Goal: Information Seeking & Learning: Learn about a topic

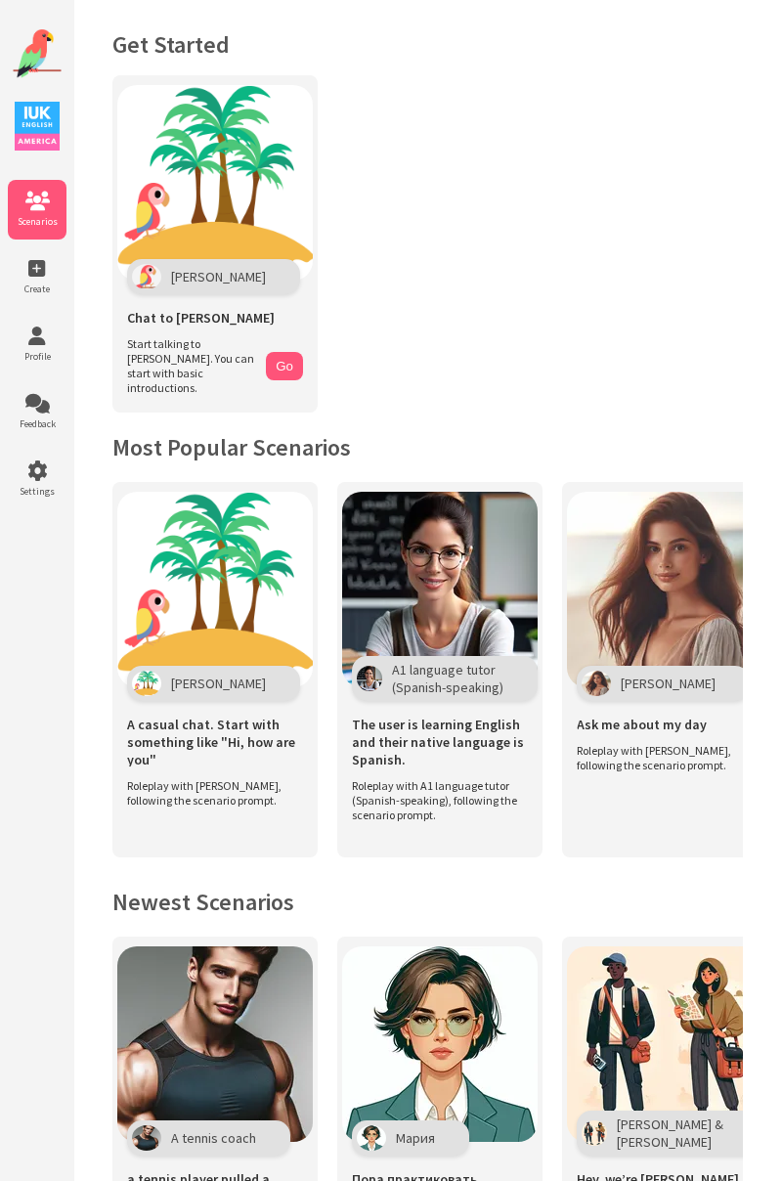
click at [291, 352] on button "Go" at bounding box center [284, 366] width 37 height 28
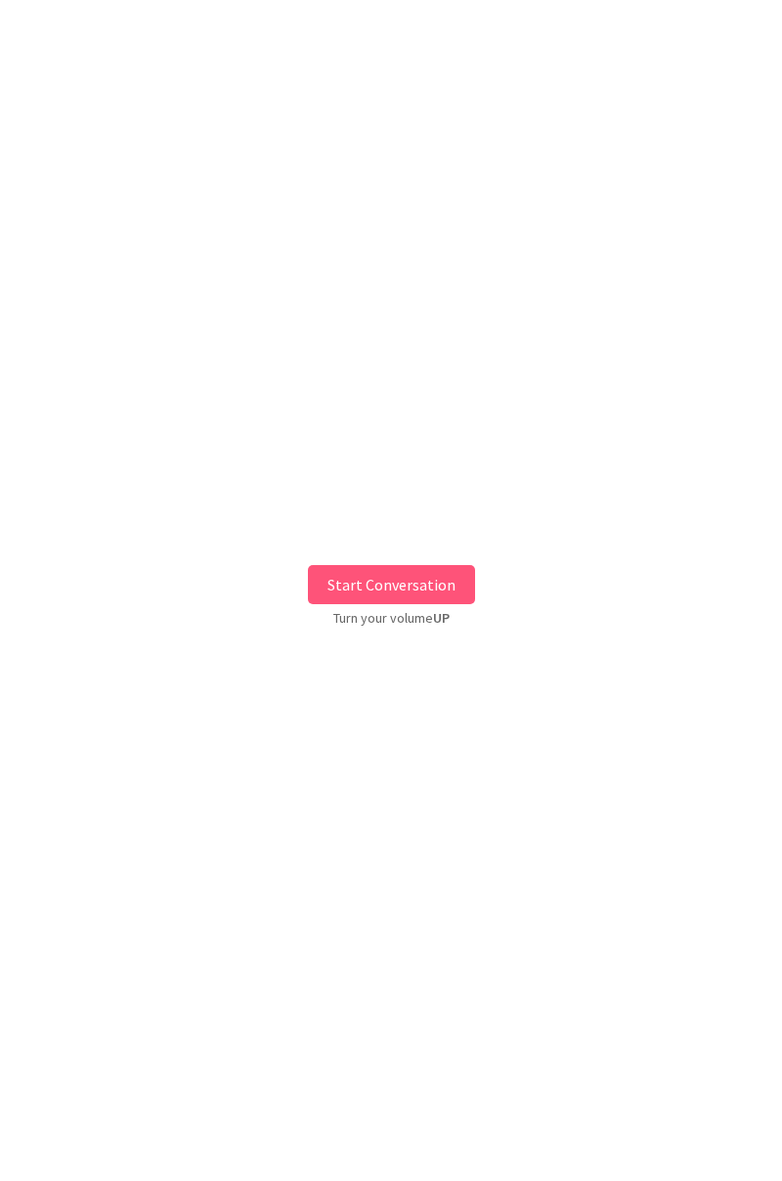
click at [363, 585] on button "Start Conversation" at bounding box center [391, 584] width 167 height 39
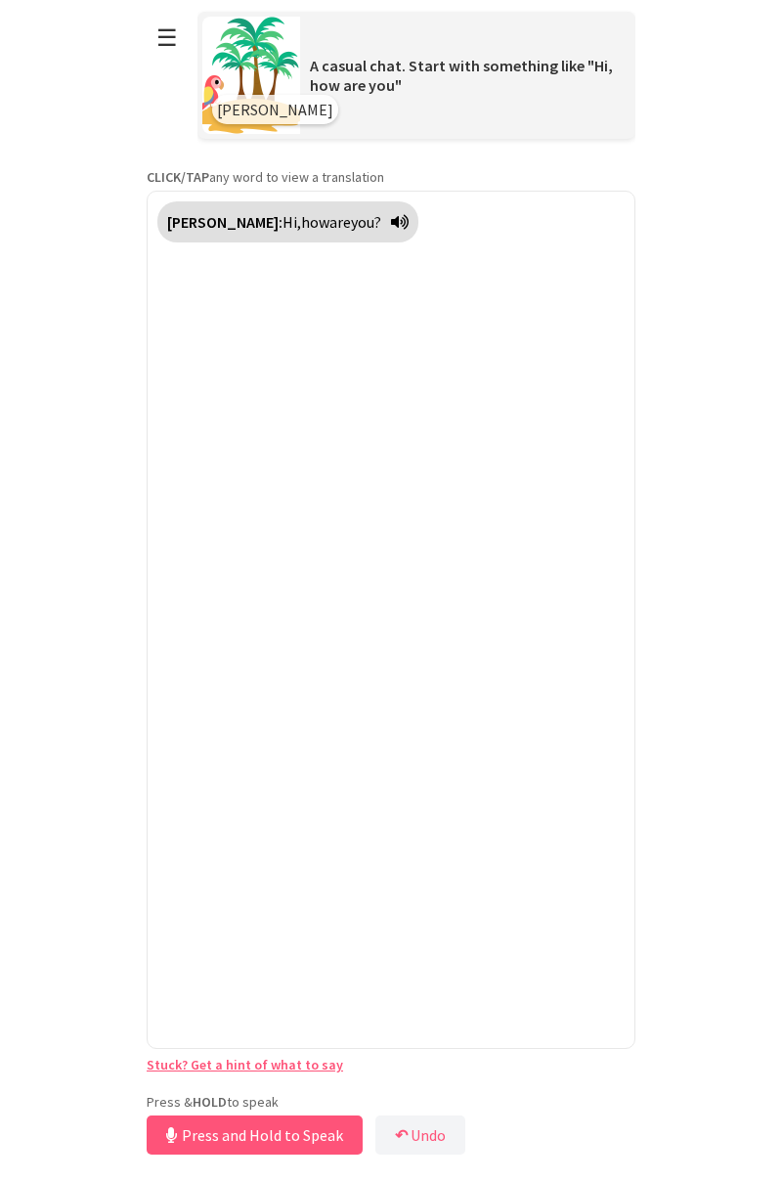
click at [247, 1147] on div "**********" at bounding box center [391, 580] width 489 height 1160
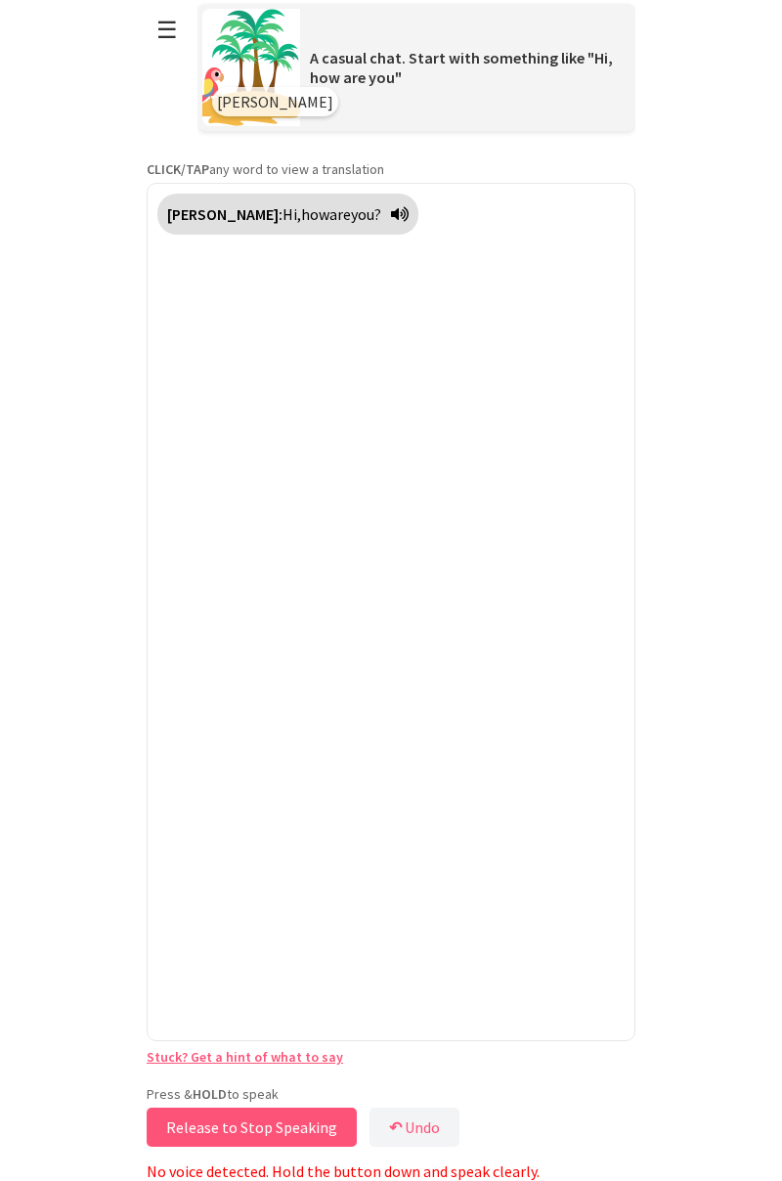
scroll to position [73, 0]
click at [389, 1132] on b "↶" at bounding box center [395, 1127] width 13 height 20
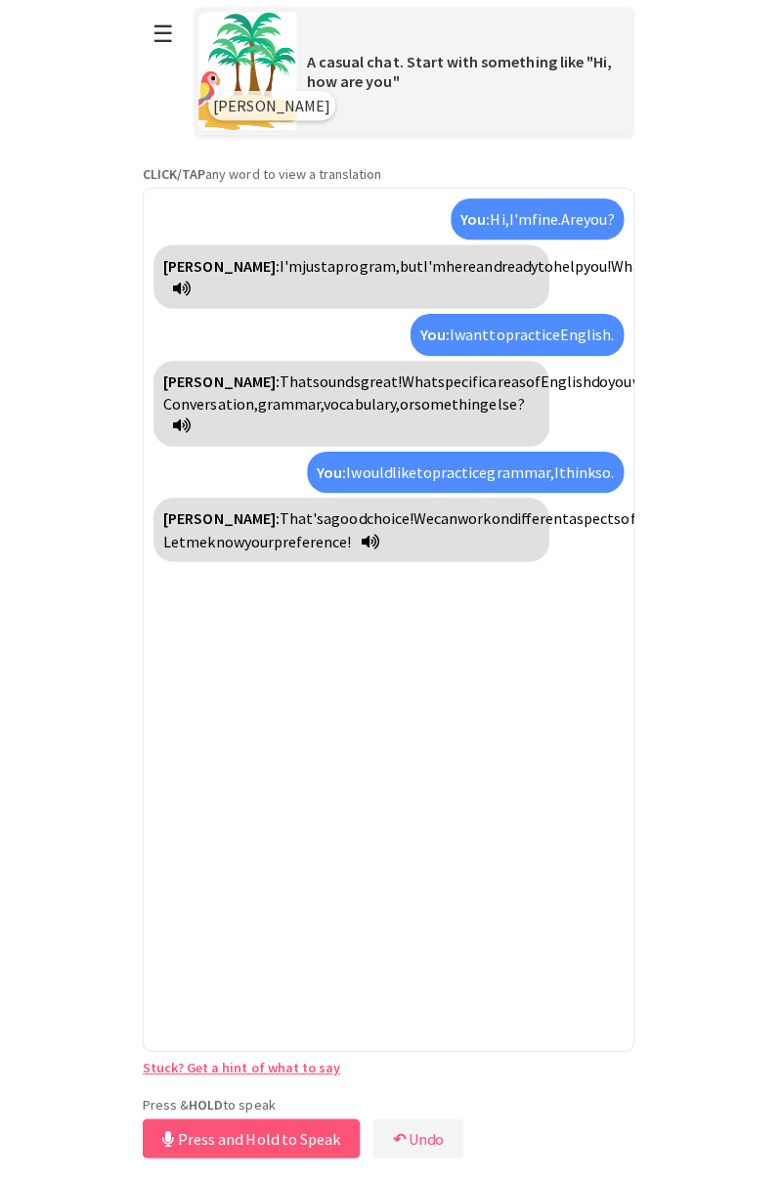
scroll to position [0, 0]
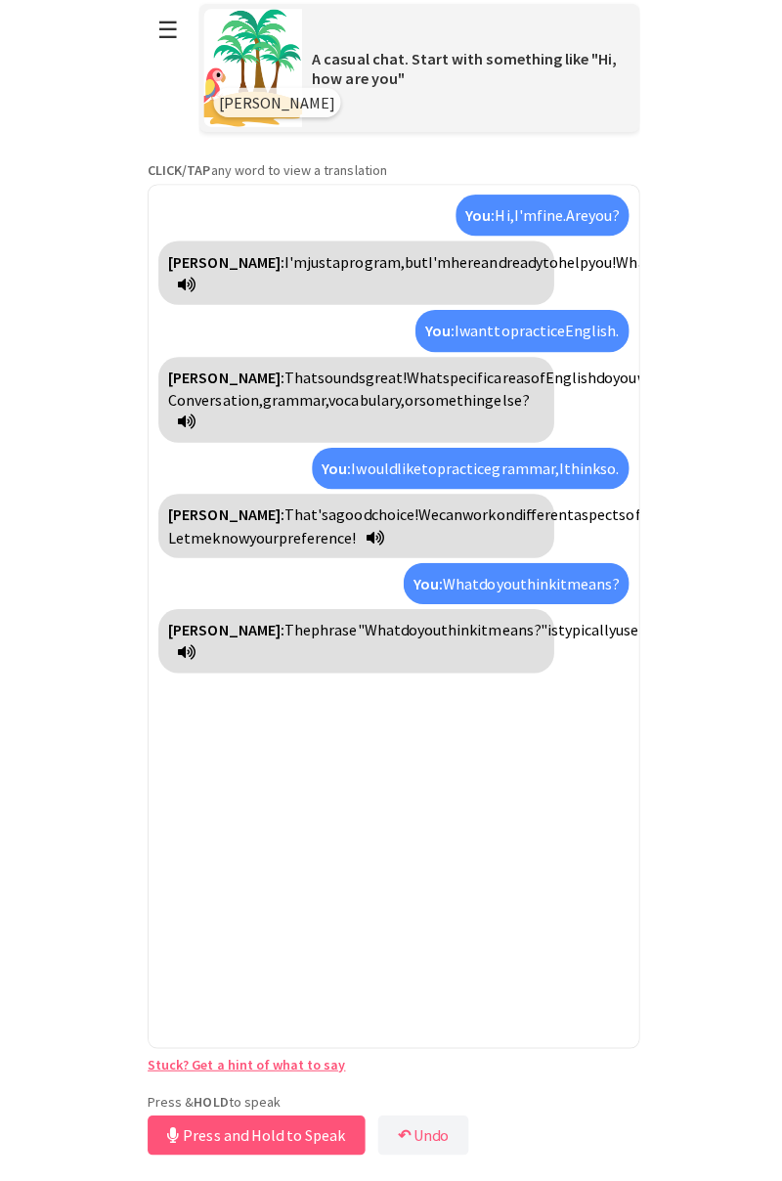
click at [448, 905] on div "You: Hi, I'm fine. Are you? Polly: I'm just a program, but I'm here and ready t…" at bounding box center [391, 620] width 489 height 858
click at [441, 934] on div "You: Hi, I'm fine. Are you? Polly: I'm just a program, but I'm here and ready t…" at bounding box center [391, 620] width 489 height 858
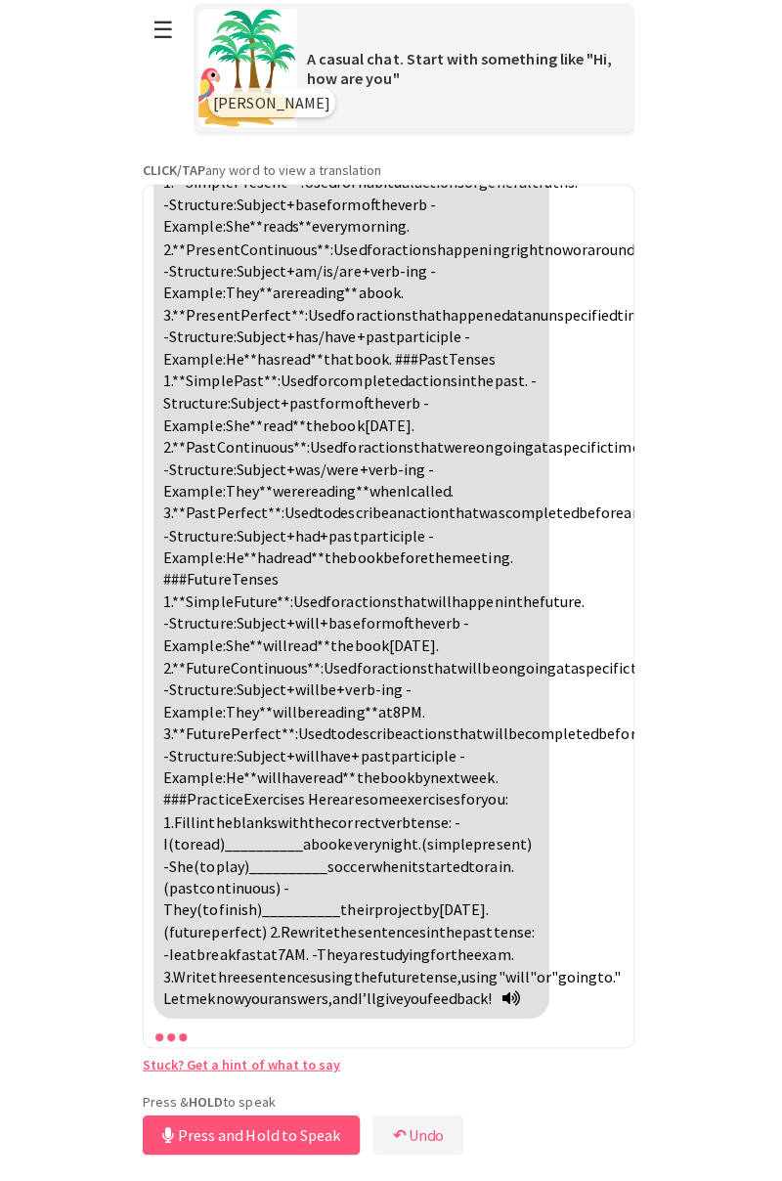
click at [412, 1134] on button "↶ Undo" at bounding box center [420, 1135] width 90 height 39
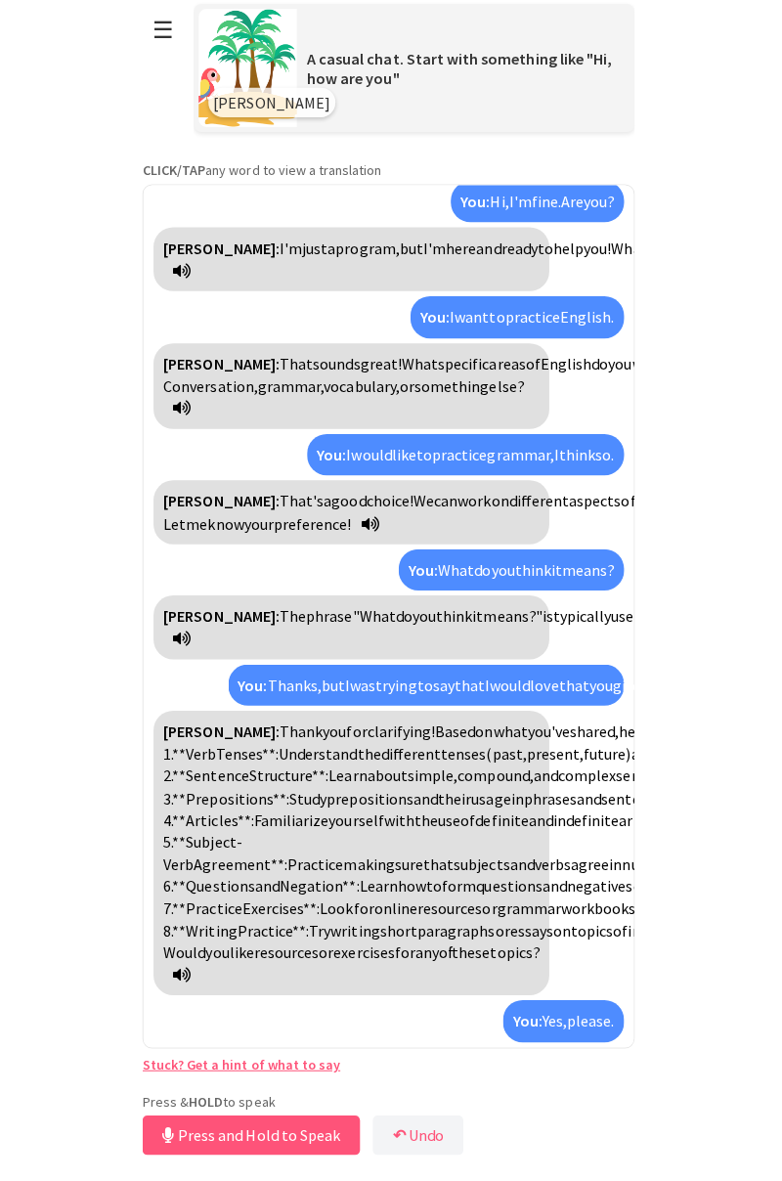
click at [416, 1138] on button "↶ Undo" at bounding box center [420, 1135] width 90 height 39
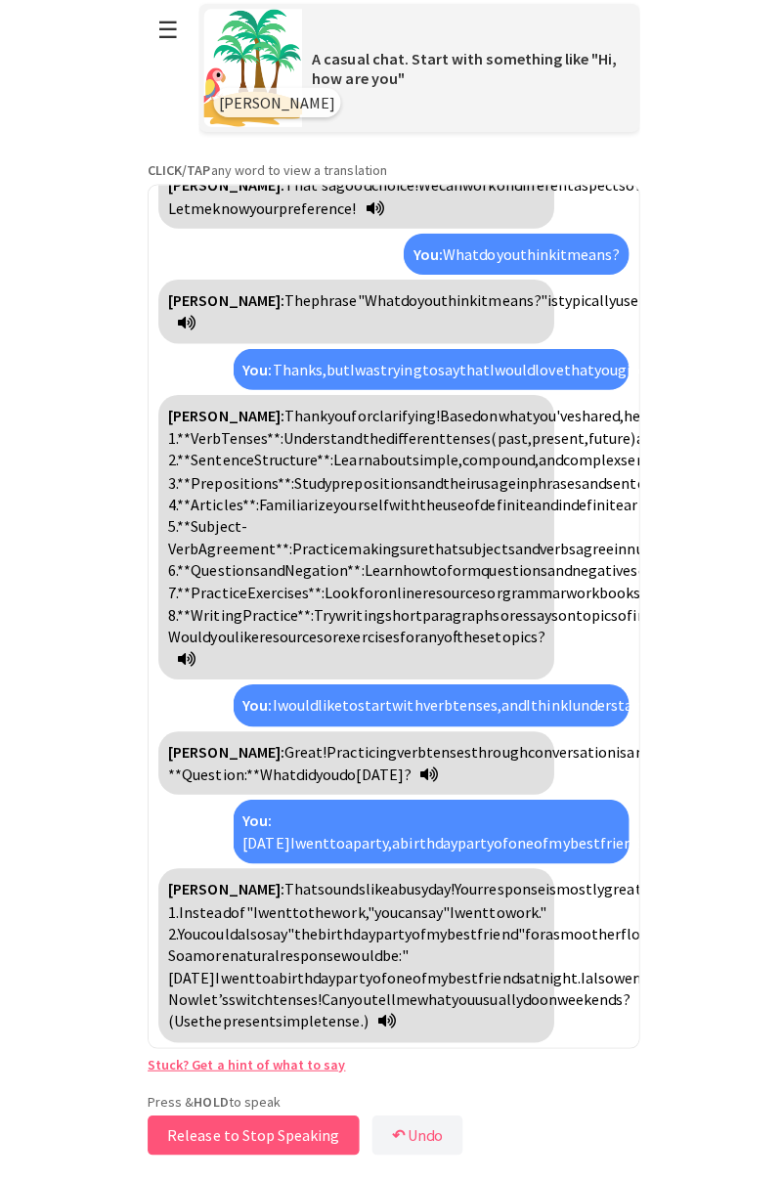
scroll to position [1029, 0]
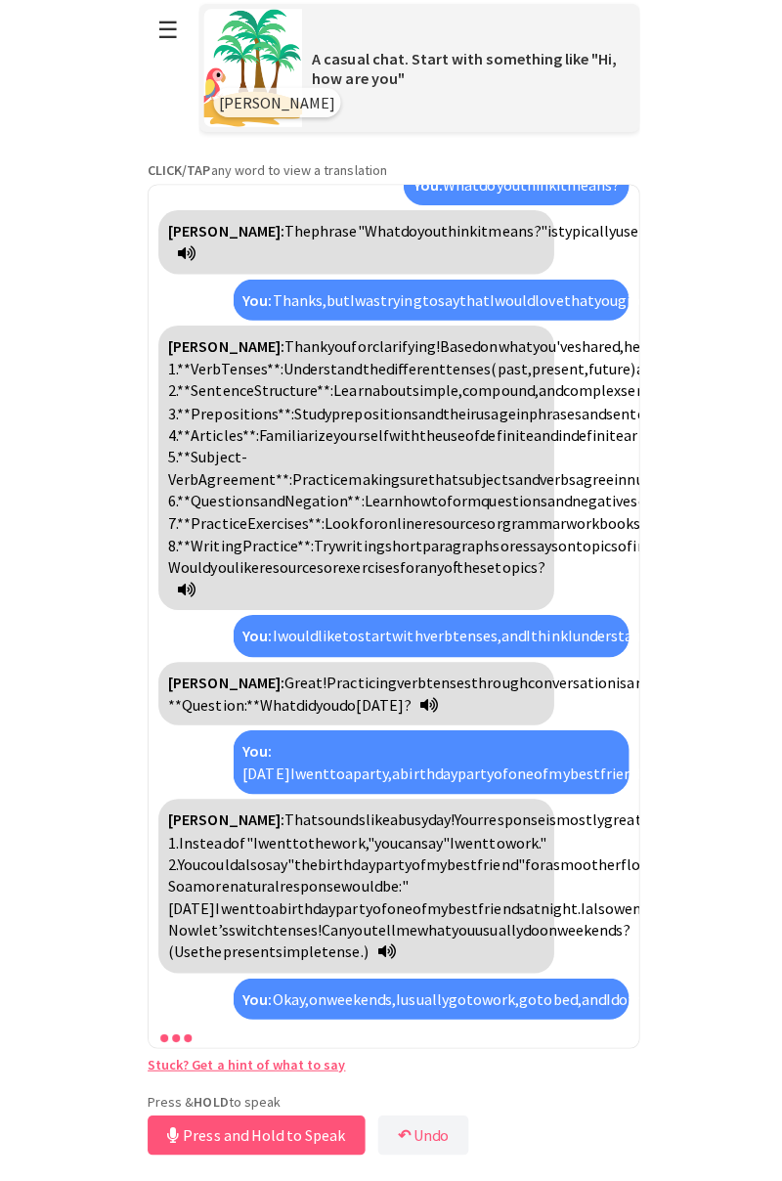
click at [476, 732] on div "You: Yesterday I went to a party, a birthday party of one of my best friends du…" at bounding box center [428, 764] width 393 height 64
click at [424, 899] on span "my" at bounding box center [434, 909] width 21 height 20
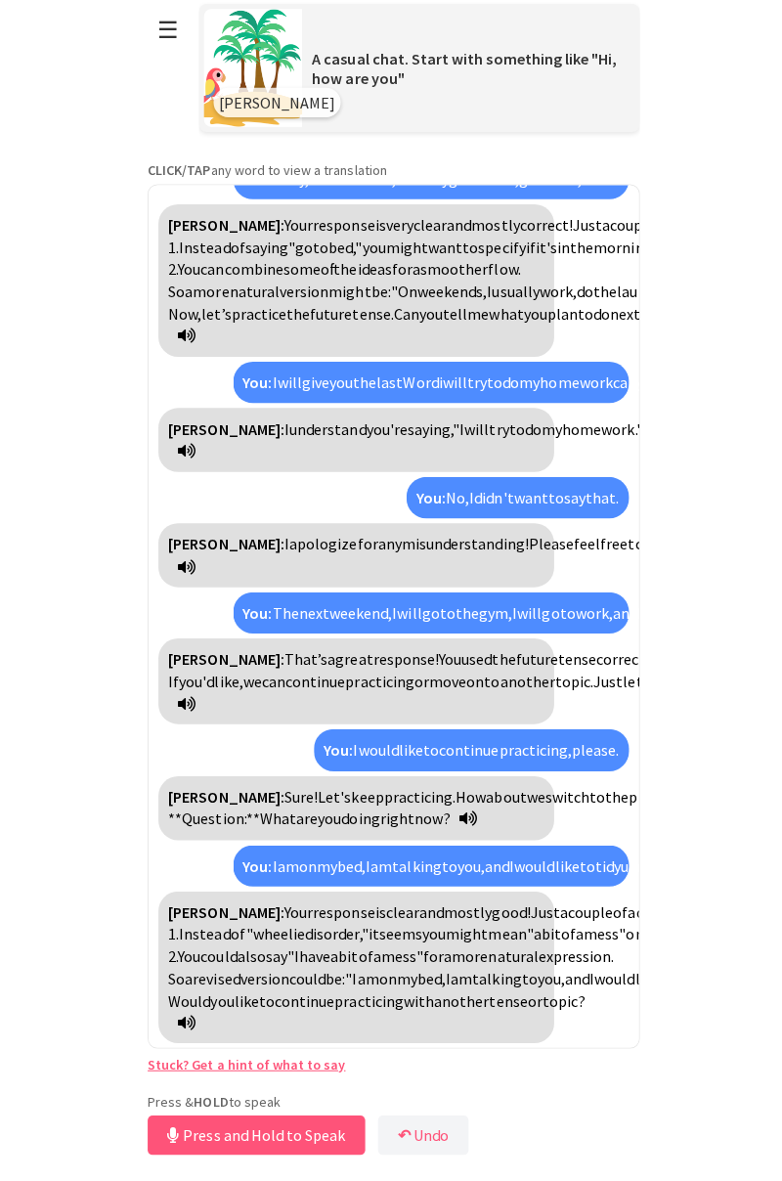
scroll to position [2546, 0]
click at [620, 928] on div "You: Hi, I'm fine. Are you? Polly: I'm just a program, but I'm here and ready t…" at bounding box center [391, 620] width 489 height 858
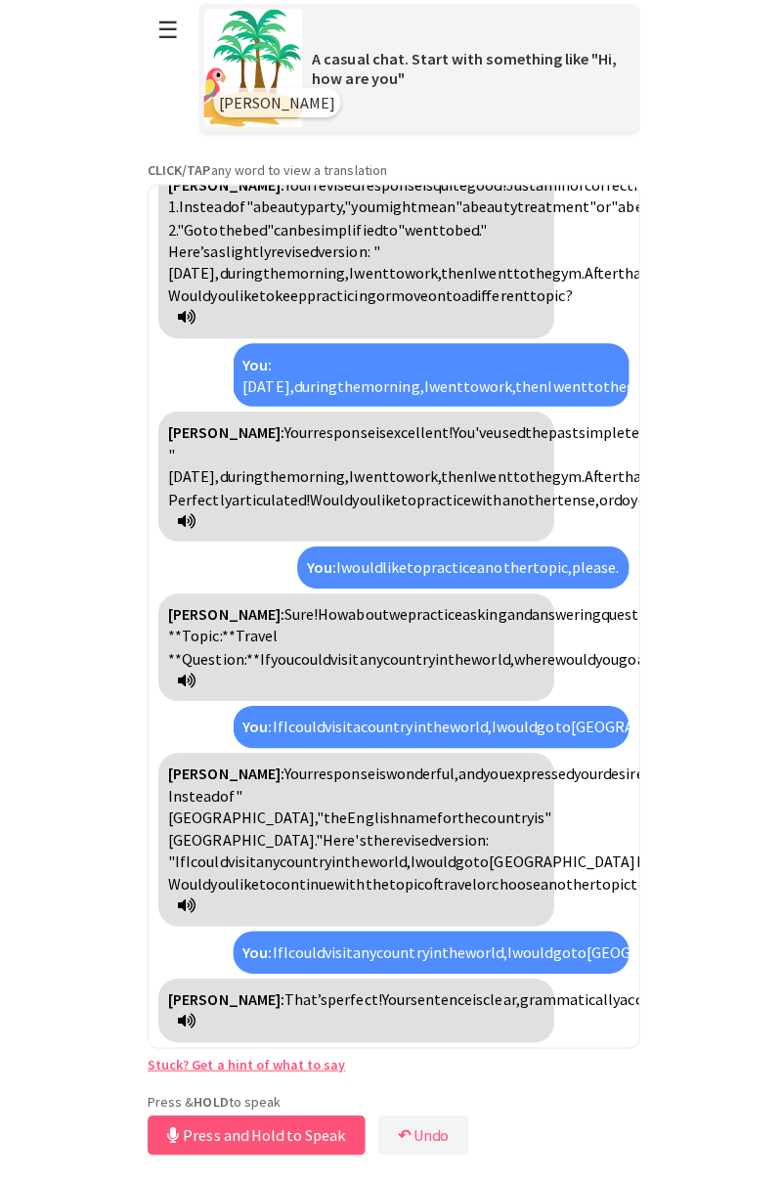
scroll to position [4421, 0]
click at [195, 1017] on icon at bounding box center [186, 1022] width 18 height 16
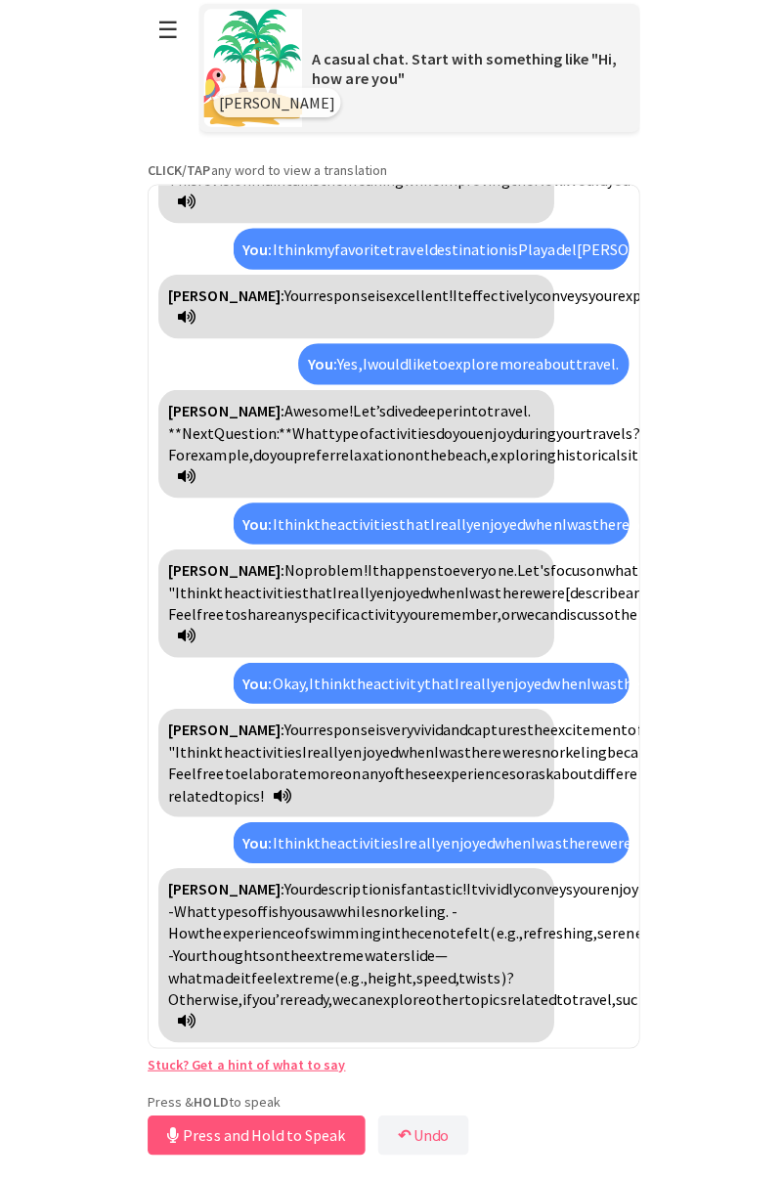
scroll to position [0, 0]
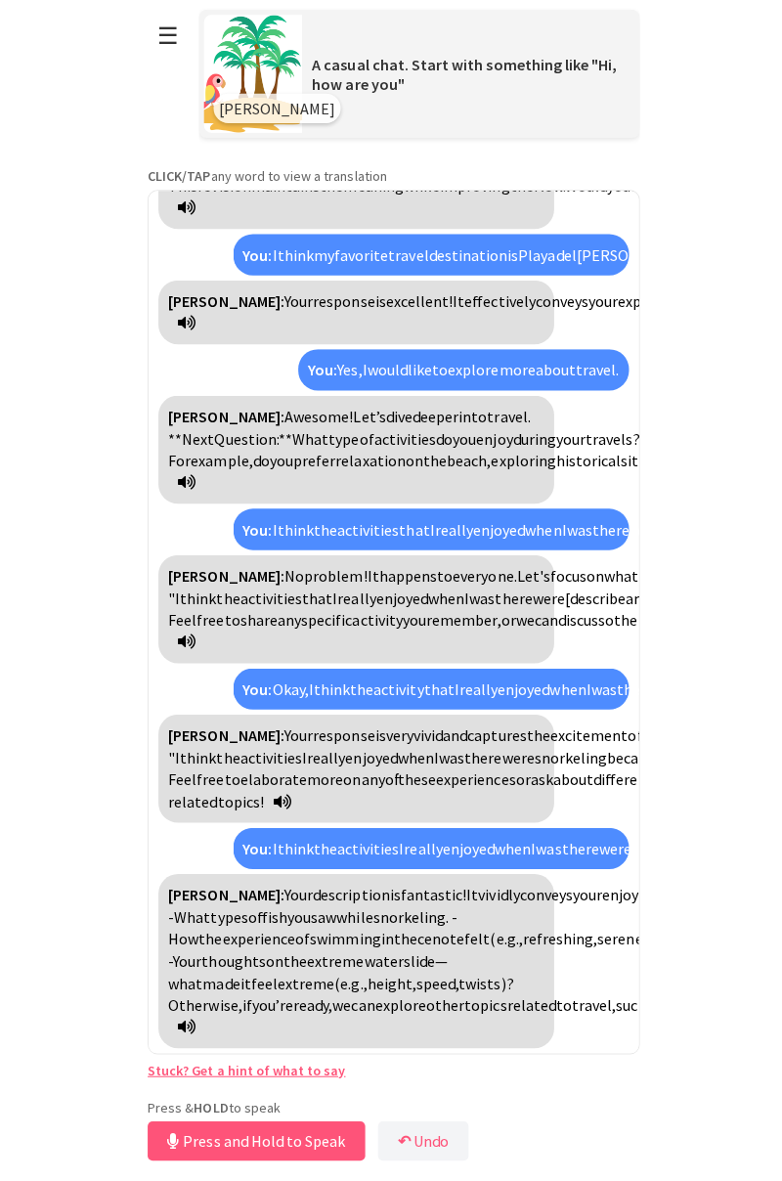
click at [282, 946] on span "on" at bounding box center [273, 956] width 18 height 20
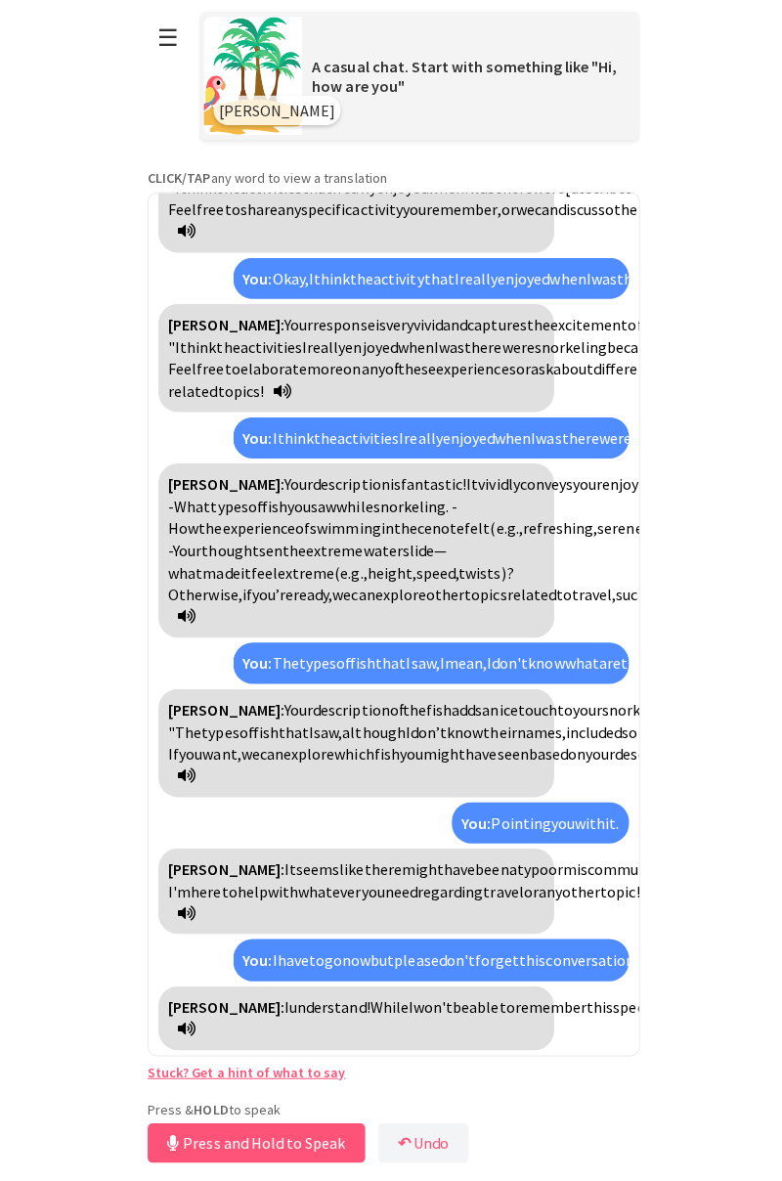
scroll to position [7363, 0]
click at [158, 32] on button "☰" at bounding box center [167, 38] width 41 height 50
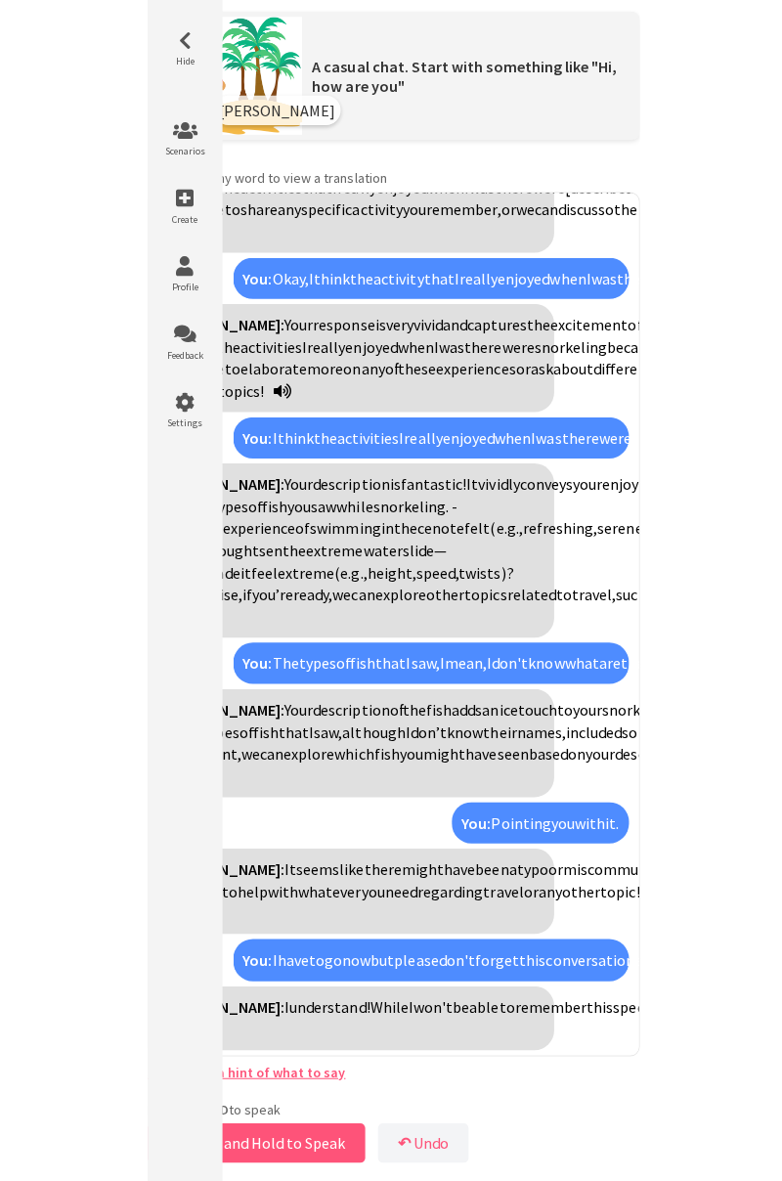
click at [190, 334] on icon at bounding box center [183, 333] width 59 height 20
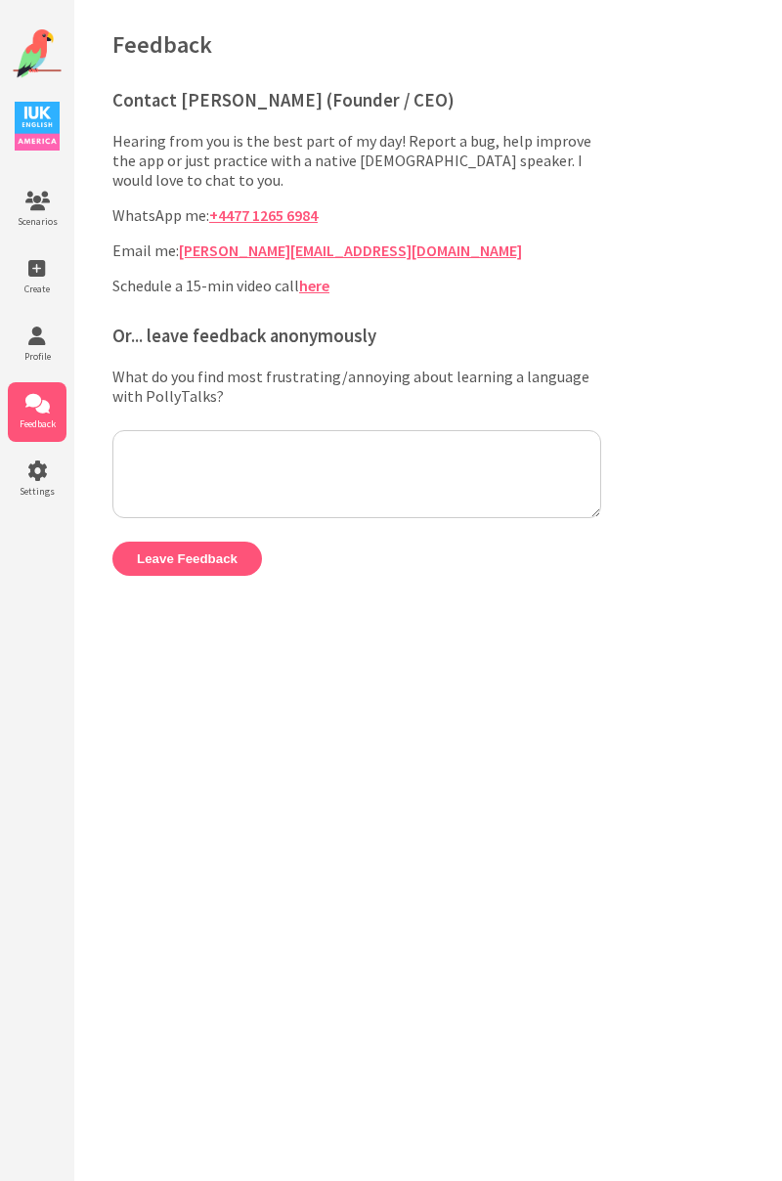
click at [45, 332] on icon at bounding box center [37, 337] width 59 height 20
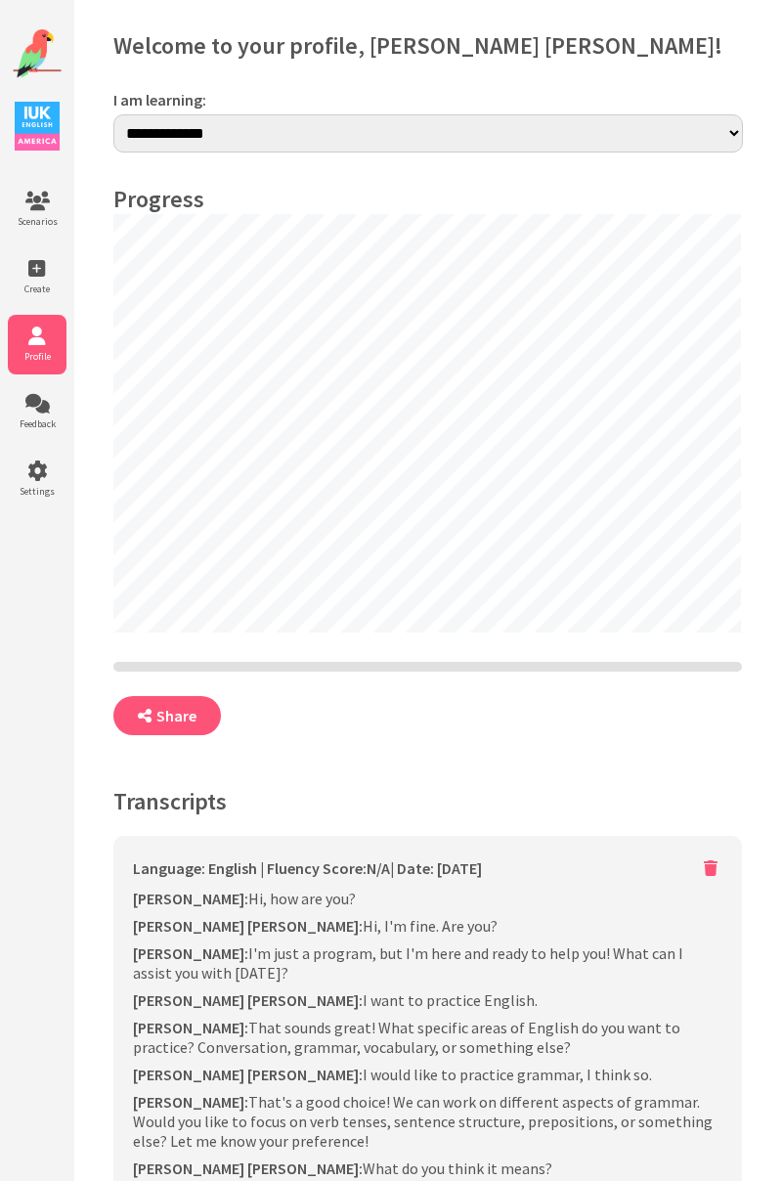
select select "**"
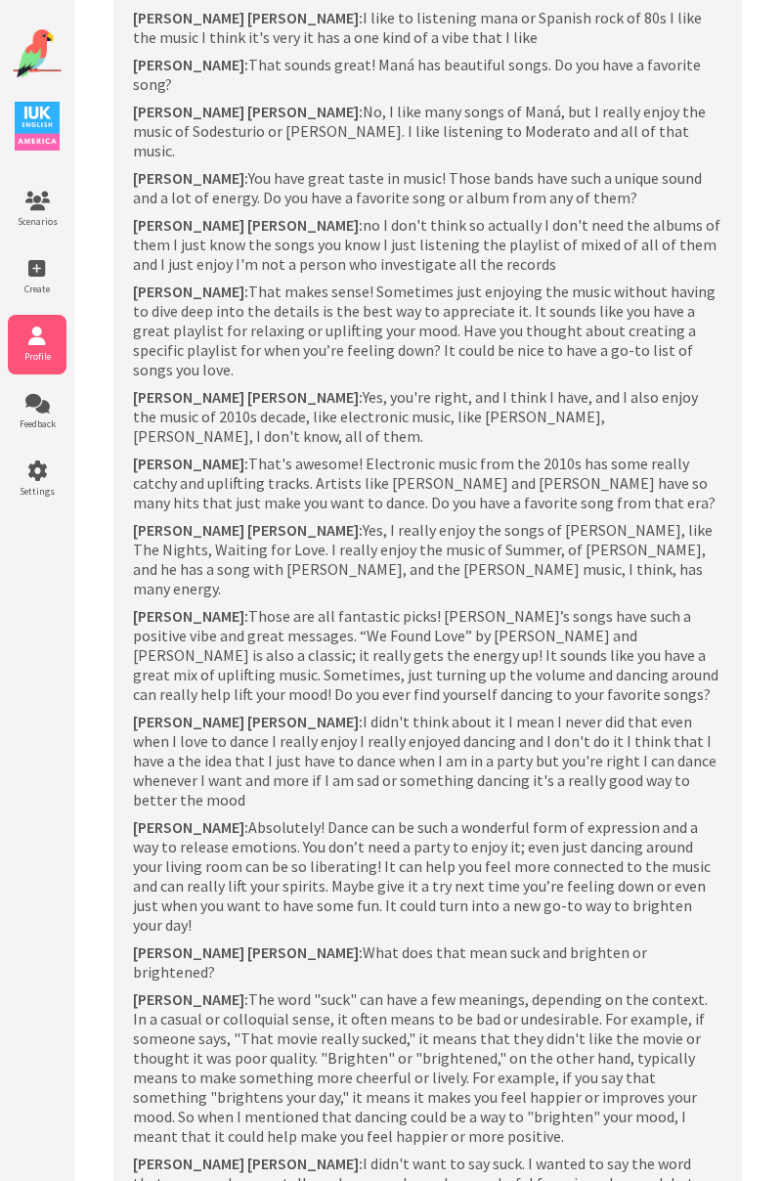
scroll to position [7651, 0]
